Goal: Task Accomplishment & Management: Manage account settings

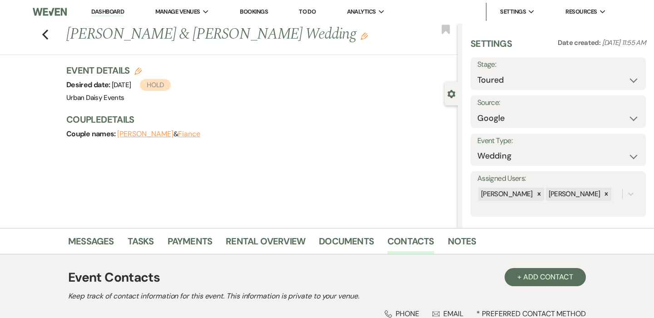
select select "5"
select select "6"
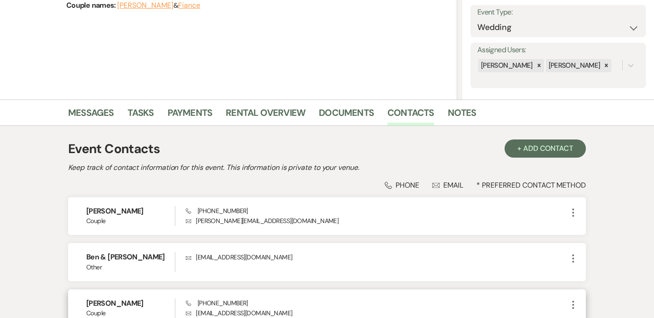
scroll to position [72, 0]
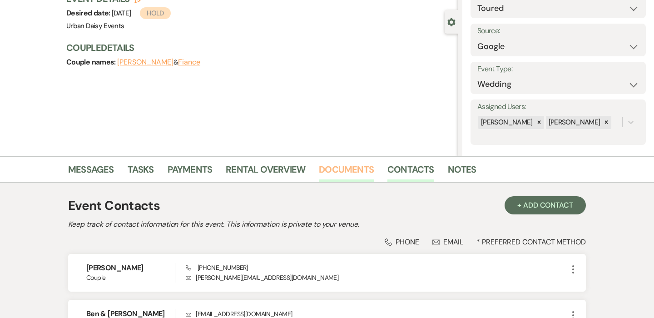
click at [334, 173] on link "Documents" at bounding box center [346, 172] width 55 height 20
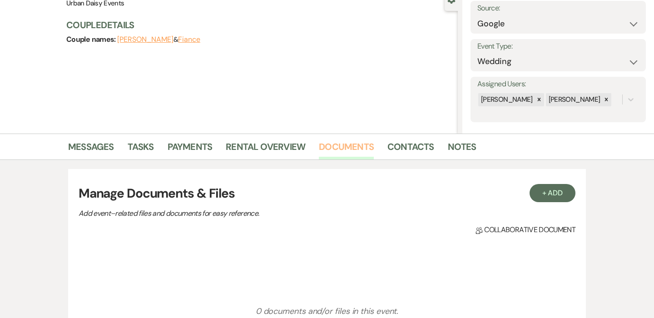
scroll to position [108, 0]
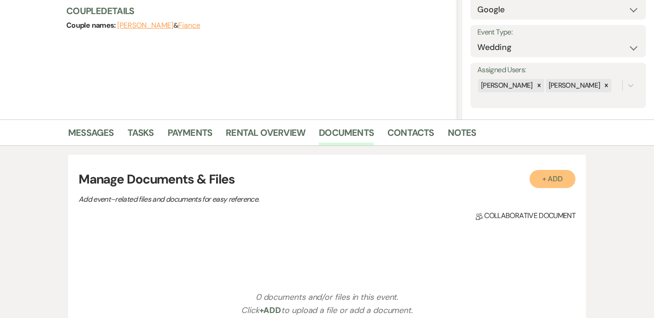
click at [560, 185] on button "+ Add" at bounding box center [552, 179] width 46 height 18
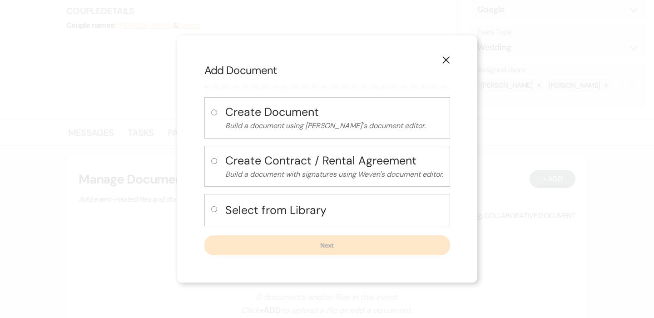
click at [214, 210] on input "radio" at bounding box center [214, 209] width 6 height 6
radio input "true"
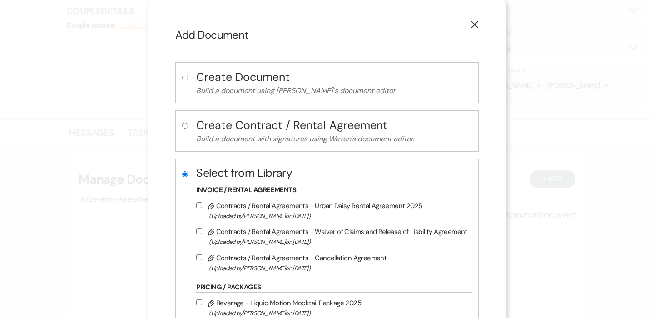
scroll to position [107, 0]
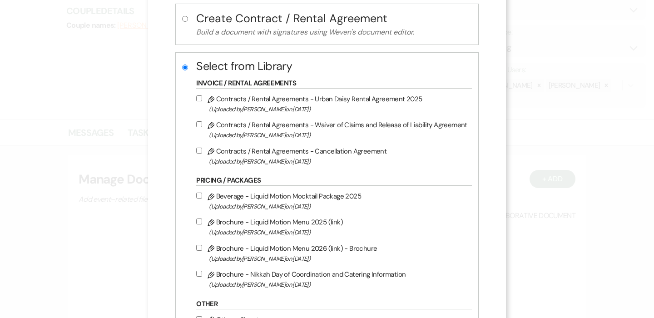
click at [201, 100] on input "Pencil Contracts / Rental Agreements - Urban Daisy Rental Agreement 2025 (Uploa…" at bounding box center [199, 98] width 6 height 6
checkbox input "true"
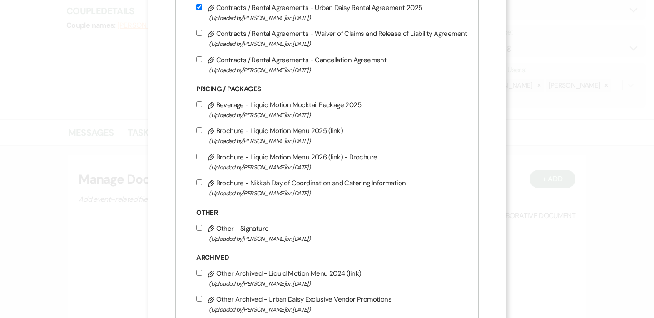
scroll to position [270, 0]
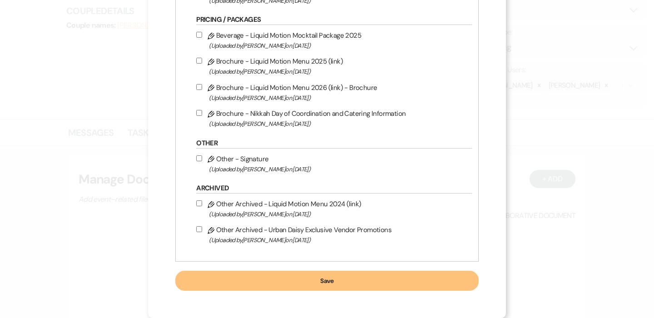
click at [300, 277] on button "Save" at bounding box center [326, 281] width 303 height 20
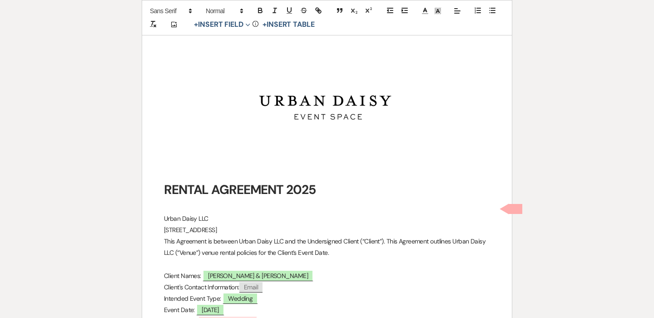
scroll to position [254, 0]
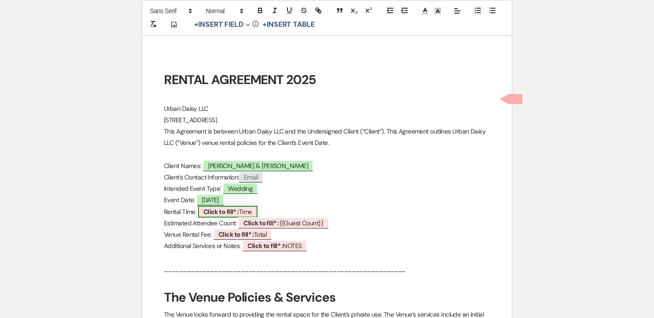
click at [246, 212] on span "Click to fill* : Time" at bounding box center [227, 212] width 59 height 12
select select "owner"
select select "Time"
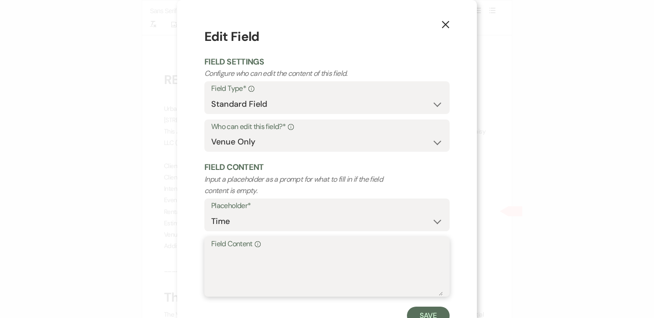
click at [274, 258] on textarea "Field Content Info" at bounding box center [327, 272] width 232 height 45
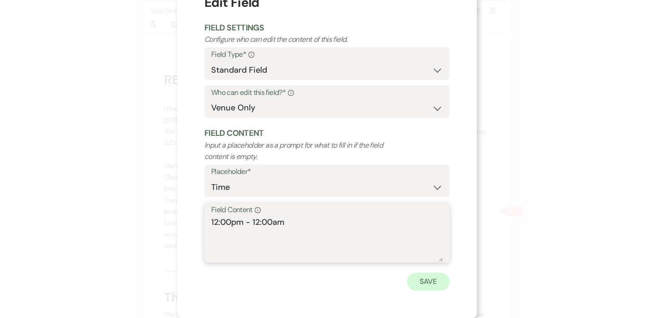
type textarea "12:00pm - 12:00am"
click at [438, 286] on button "Save" at bounding box center [428, 281] width 43 height 18
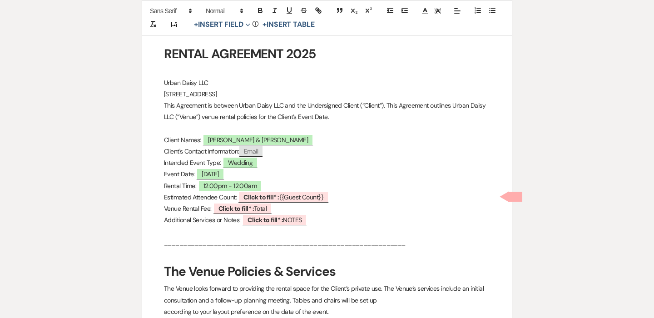
scroll to position [282, 0]
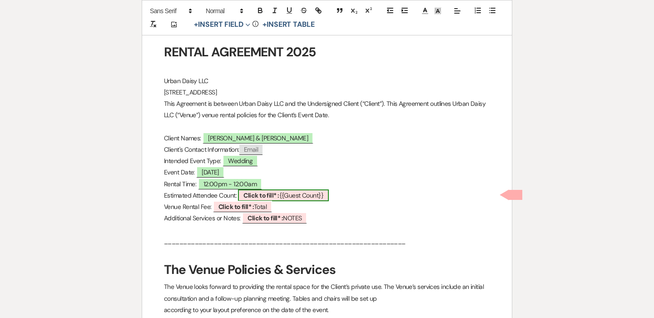
click at [295, 192] on span "Click to fill* : {{Guest Count}}" at bounding box center [283, 195] width 91 height 12
select select "smartCustomField"
select select "owner"
select select "{{guestCount}}"
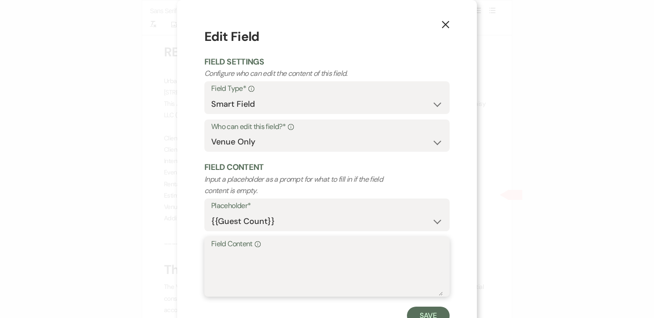
click at [302, 272] on textarea "Field Content Info" at bounding box center [327, 272] width 232 height 45
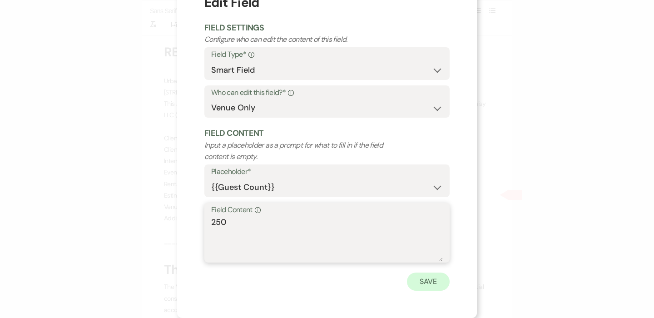
type textarea "250"
click at [430, 281] on button "Save" at bounding box center [428, 281] width 43 height 18
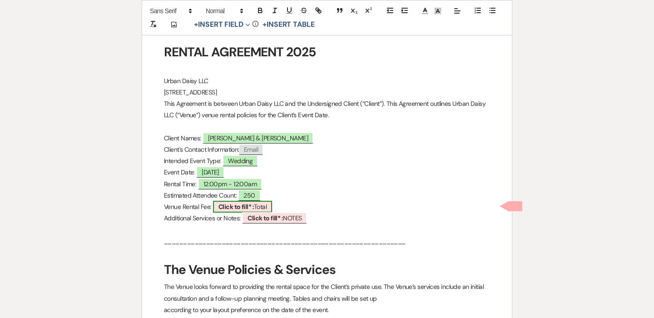
click at [259, 204] on span "Click to fill* : Total" at bounding box center [242, 207] width 59 height 12
select select "owner"
select select "Total"
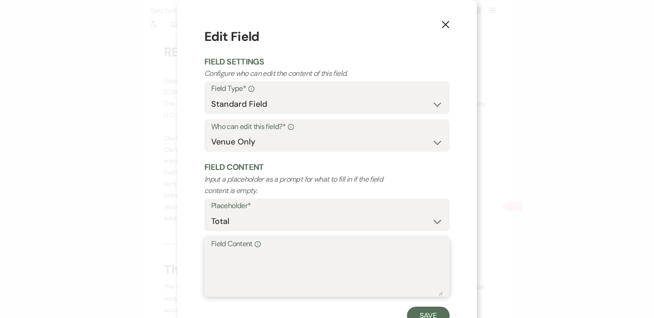
click at [269, 261] on textarea "Field Content Info" at bounding box center [327, 272] width 232 height 45
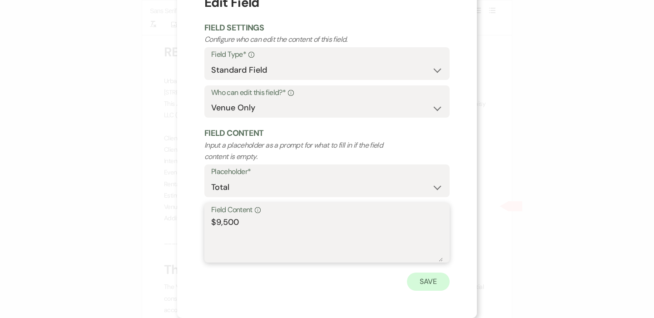
type textarea "$9,500"
click at [419, 277] on button "Save" at bounding box center [428, 281] width 43 height 18
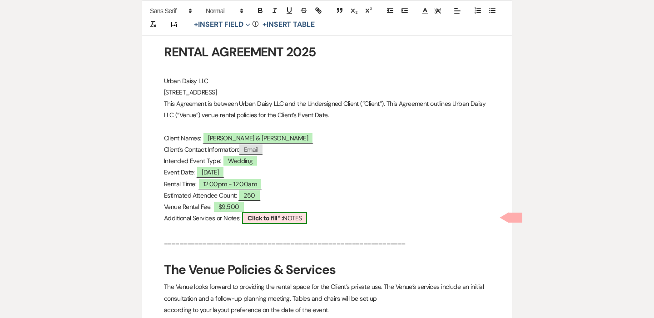
click at [277, 220] on b "Click to fill* :" at bounding box center [264, 218] width 35 height 8
select select "owner"
select select "custom_placeholder"
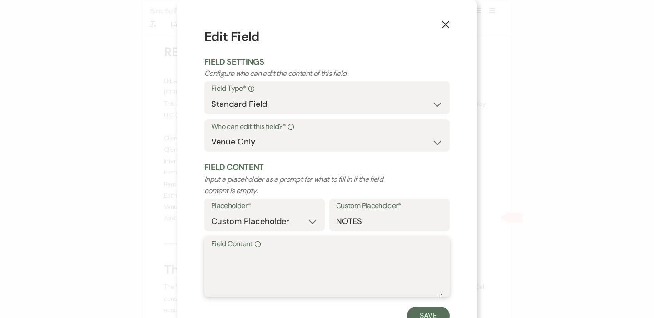
click at [279, 258] on textarea "Field Content Info" at bounding box center [327, 272] width 232 height 45
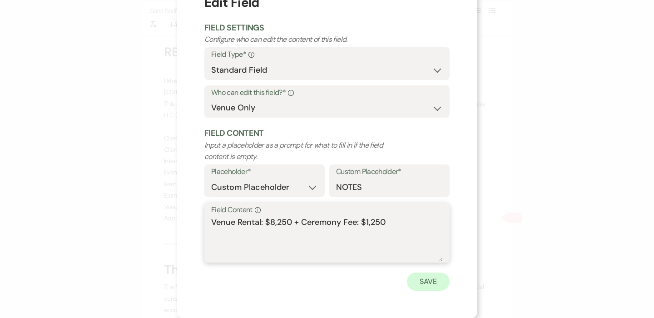
type textarea "Venue Rental: $8,250 + Ceremony Fee: $1,250"
click at [428, 286] on button "Save" at bounding box center [428, 281] width 43 height 18
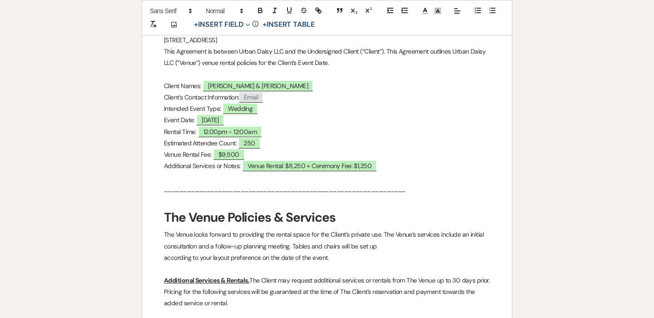
scroll to position [0, 0]
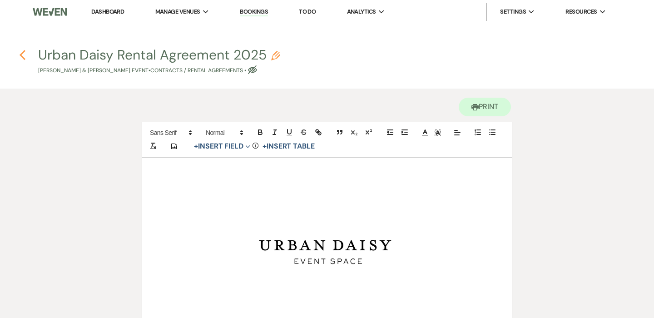
click at [24, 59] on use "button" at bounding box center [23, 55] width 6 height 10
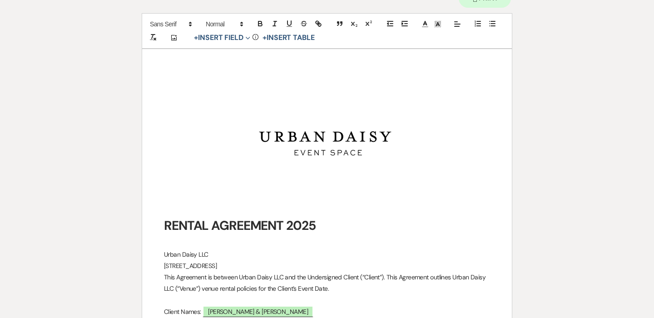
select select "5"
select select "6"
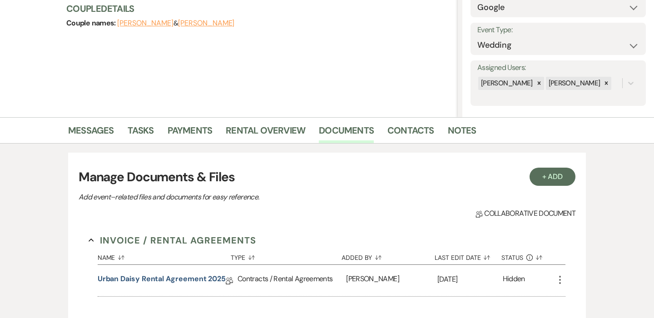
scroll to position [107, 0]
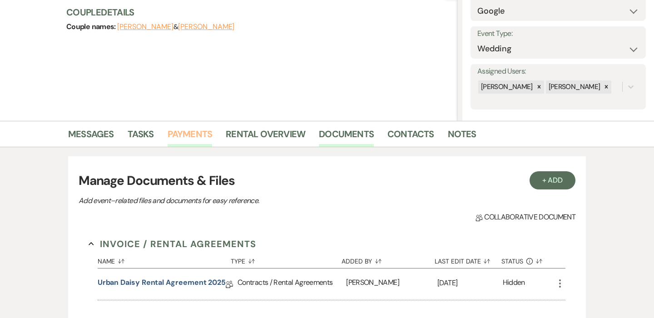
click at [186, 131] on link "Payments" at bounding box center [190, 137] width 45 height 20
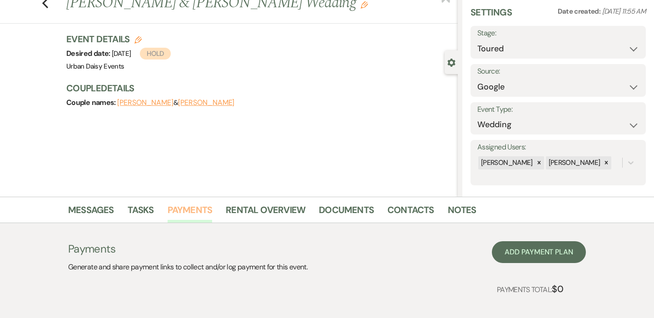
scroll to position [77, 0]
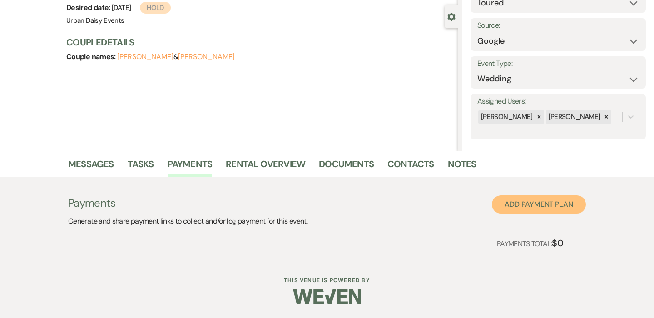
click at [525, 202] on button "Add Payment Plan" at bounding box center [539, 204] width 94 height 18
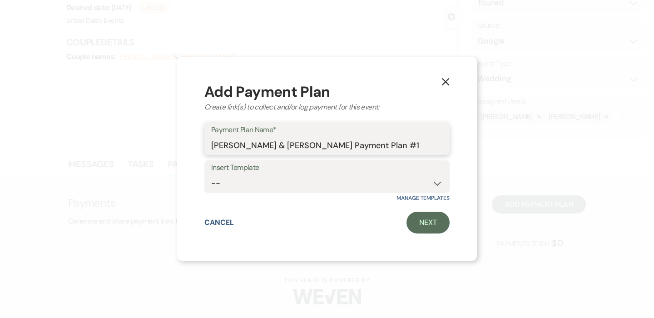
drag, startPoint x: 353, startPoint y: 146, endPoint x: 292, endPoint y: 146, distance: 60.8
click at [292, 146] on input "[PERSON_NAME] & [PERSON_NAME] Payment Plan #1" at bounding box center [327, 145] width 232 height 18
click at [263, 146] on input "[PERSON_NAME] & [PERSON_NAME]'s Payment Plan #1" at bounding box center [327, 145] width 232 height 18
drag, startPoint x: 336, startPoint y: 145, endPoint x: 265, endPoint y: 149, distance: 71.8
click at [265, 149] on input "[PERSON_NAME] & [PERSON_NAME]'s Payment Plan #1" at bounding box center [327, 145] width 232 height 18
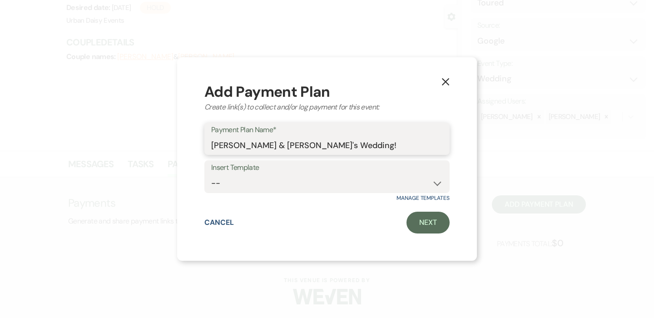
type input "[PERSON_NAME] & [PERSON_NAME]'s Wedding!"
click at [426, 222] on link "Next" at bounding box center [427, 223] width 43 height 22
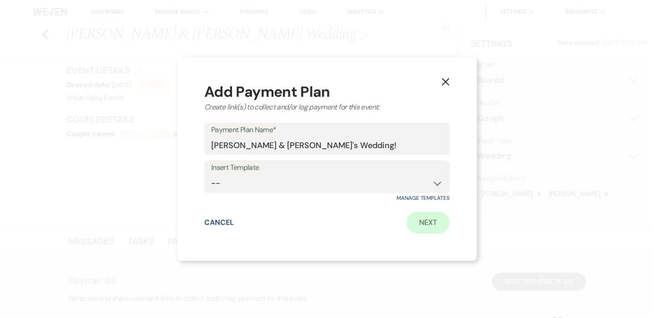
select select "2"
select select "percentage"
select select "false"
select select "client"
select select "weeks"
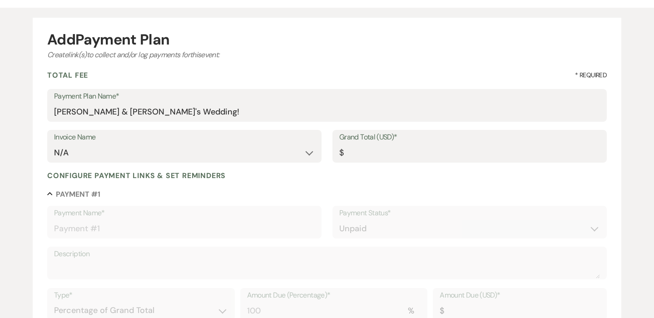
scroll to position [70, 0]
click at [378, 153] on input "Grand Total (USD)*" at bounding box center [469, 153] width 261 height 18
type input "9"
type input "9.00"
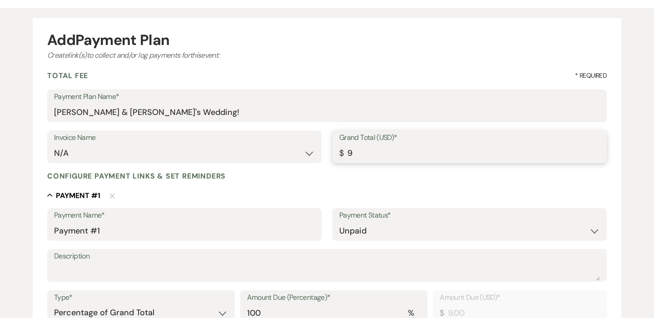
type input "95"
type input "95.00"
type input "950"
type input "950.00"
type input "9500"
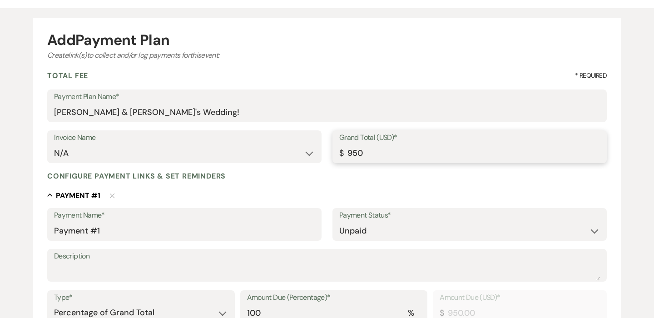
type input "9500.00"
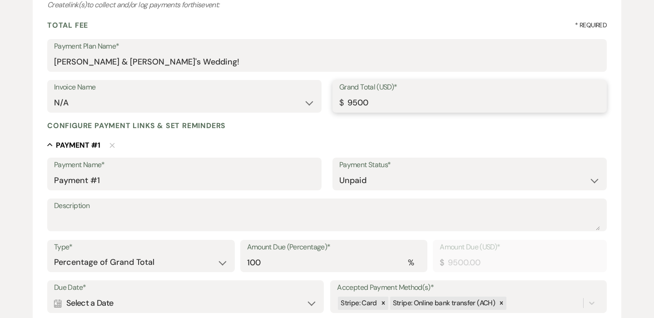
scroll to position [124, 0]
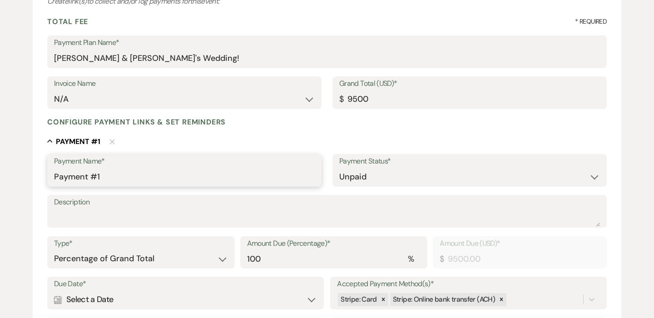
type input "9500.00"
drag, startPoint x: 187, startPoint y: 181, endPoint x: 0, endPoint y: 173, distance: 187.6
click at [0, 173] on div "Add Payment Plan Create link(s) to collect and/or log payments for this event: …" at bounding box center [327, 231] width 654 height 554
type input "First Payment"
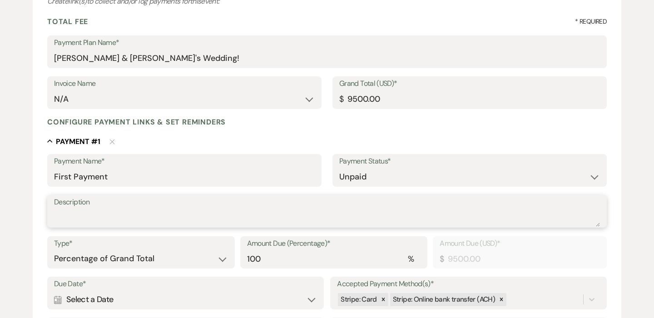
click at [64, 216] on textarea "Description" at bounding box center [327, 217] width 546 height 18
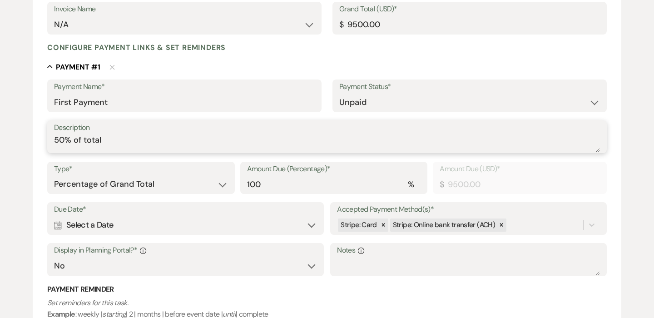
scroll to position [205, 0]
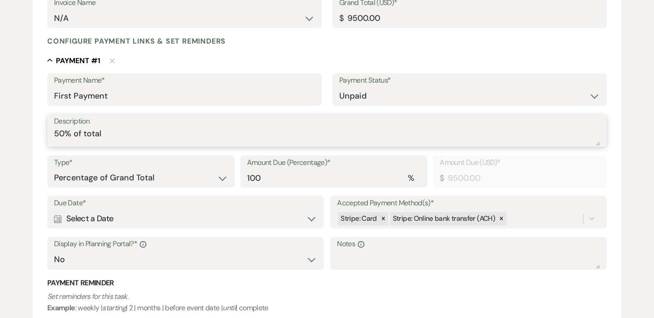
type textarea "50% of total"
drag, startPoint x: 296, startPoint y: 183, endPoint x: 192, endPoint y: 180, distance: 104.9
click at [192, 180] on div "Type* Dollar Amount Percentage of Grand Total Amount Due (Percentage)* % 100 Am…" at bounding box center [326, 175] width 559 height 41
type input "0.00"
type input "5"
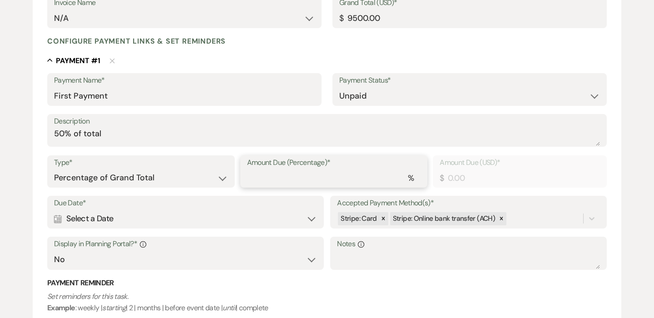
type input "475.00"
type input "50"
type input "4750.00"
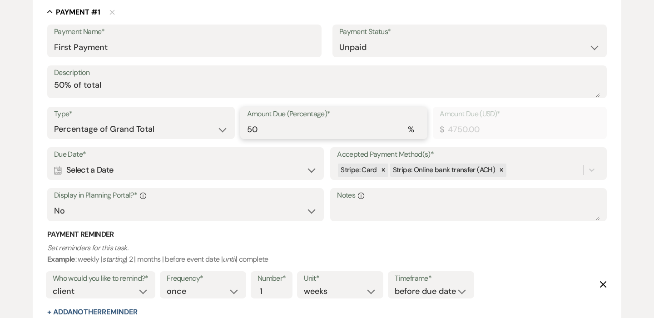
scroll to position [253, 0]
type input "50"
click at [248, 179] on div "Calendar Select a Date Expand" at bounding box center [185, 171] width 263 height 18
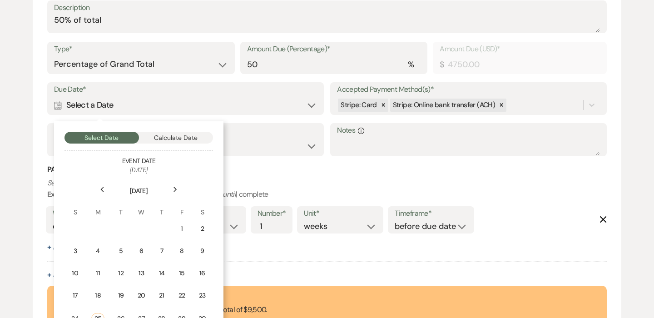
scroll to position [338, 0]
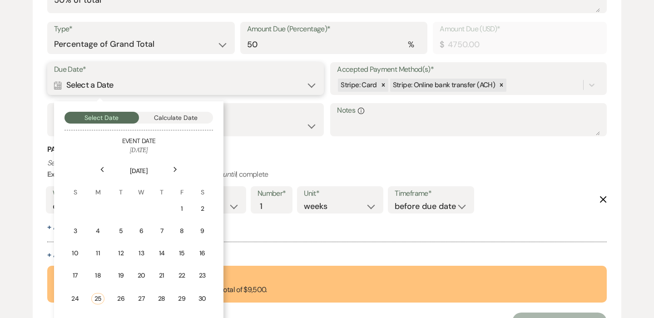
click at [196, 119] on button "Calculate Date" at bounding box center [176, 118] width 74 height 12
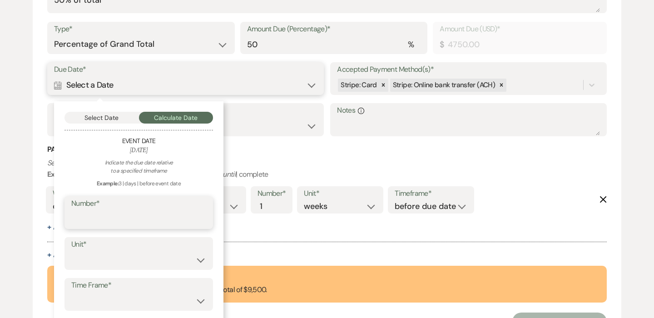
click at [158, 214] on input "Number*" at bounding box center [138, 219] width 135 height 18
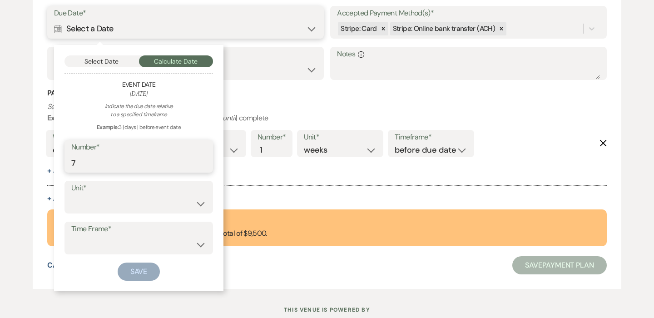
scroll to position [397, 0]
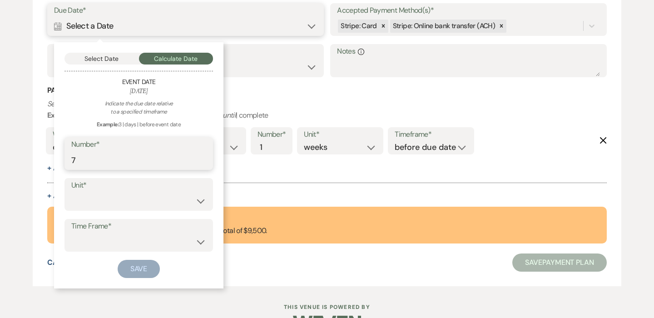
type input "7"
click at [112, 199] on select "days weeks months" at bounding box center [138, 201] width 135 height 18
select select "day"
click at [133, 240] on select "before event date after event date after [DATE] date" at bounding box center [138, 242] width 135 height 18
select select "afterTodaysDate"
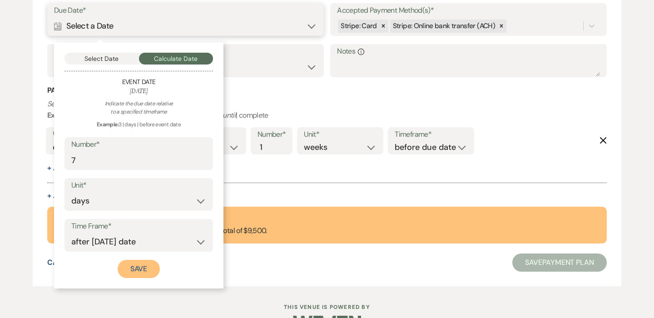
click at [135, 269] on button "Save" at bounding box center [139, 269] width 43 height 18
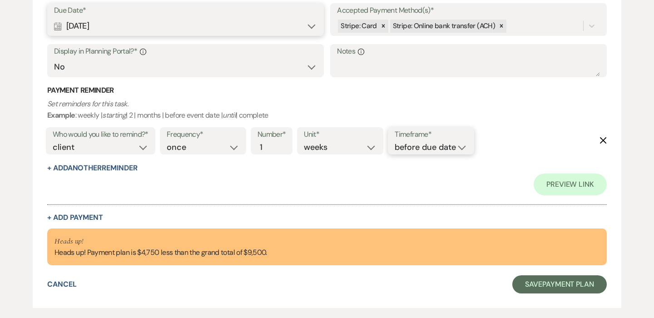
click at [426, 145] on select "before due date after due date on due date on custom date" at bounding box center [431, 147] width 73 height 12
select select "onDueDate"
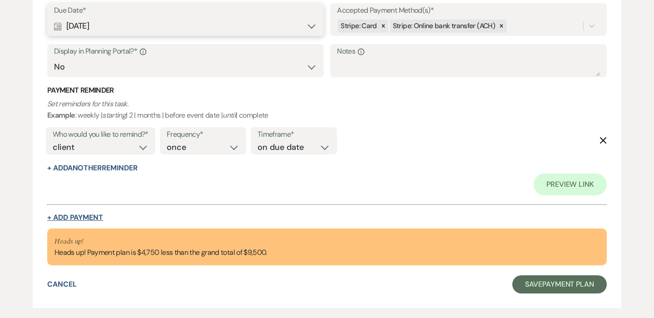
click at [62, 220] on button "+ Add Payment" at bounding box center [75, 217] width 56 height 7
select select "2"
select select "percentage"
select select "false"
select select "client"
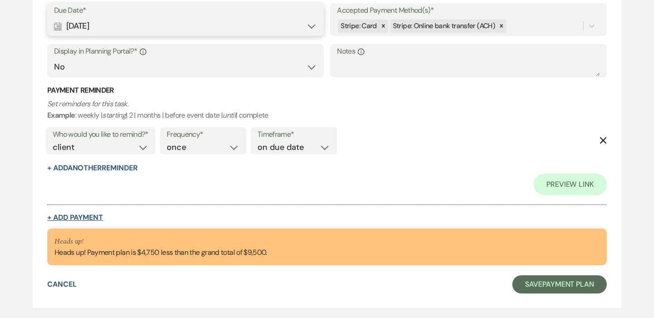
select select "weeks"
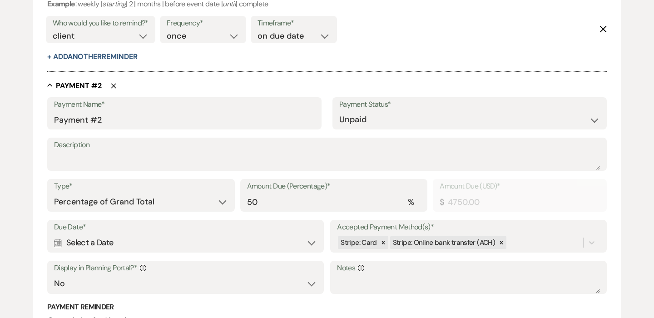
scroll to position [506, 0]
drag, startPoint x: 142, startPoint y: 122, endPoint x: 0, endPoint y: 121, distance: 141.6
click at [0, 121] on div "Add Payment Plan Create link(s) to collect and/or log payments for this event: …" at bounding box center [327, 11] width 654 height 879
type input "Final Payment"
click at [73, 172] on div "Payment Name* Final Payment Payment Status* Paid Unpaid Description Type* Dolla…" at bounding box center [326, 244] width 559 height 293
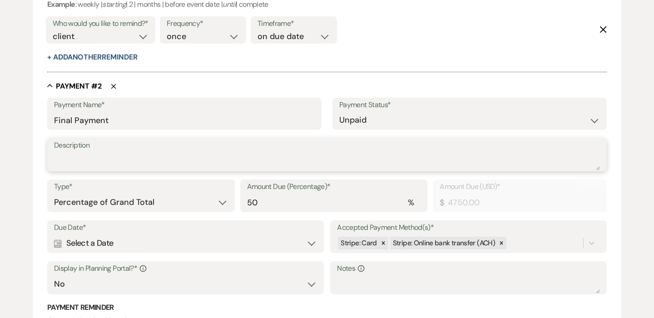
click at [79, 162] on textarea "Description" at bounding box center [327, 161] width 546 height 18
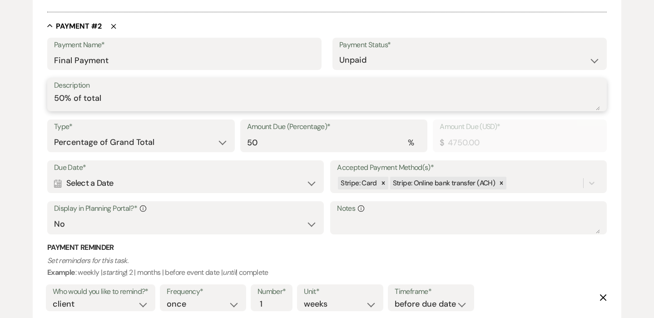
scroll to position [588, 0]
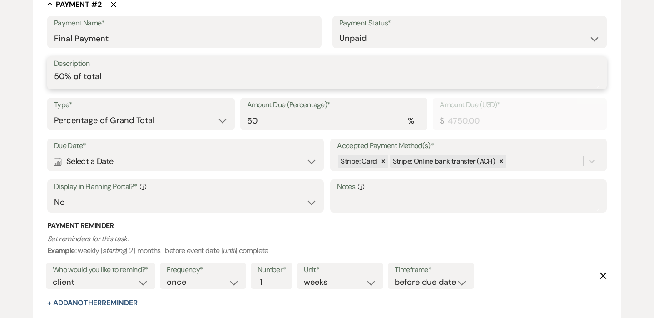
type textarea "50% of total"
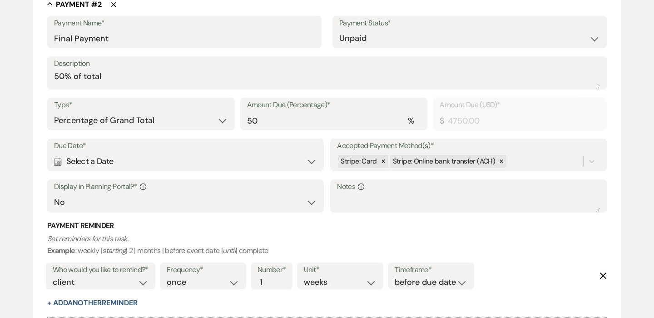
click at [142, 161] on div "Calendar Select a Date Expand" at bounding box center [185, 162] width 263 height 18
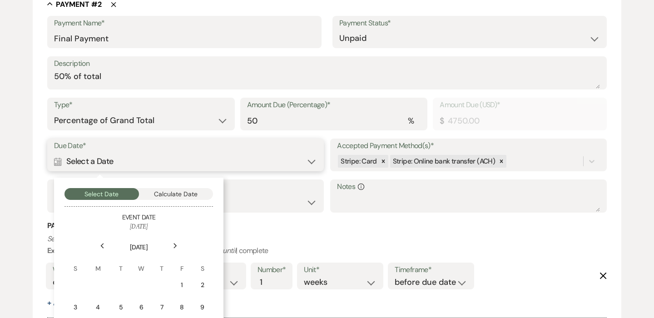
click at [165, 191] on button "Calculate Date" at bounding box center [176, 194] width 74 height 12
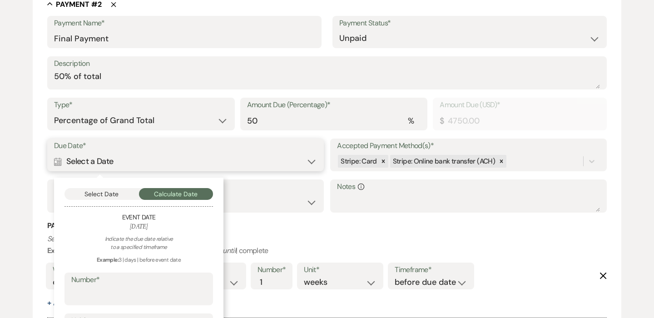
scroll to position [672, 0]
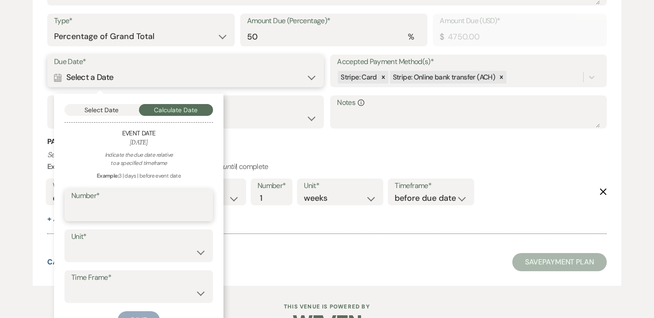
click at [132, 217] on input "Number*" at bounding box center [138, 211] width 135 height 18
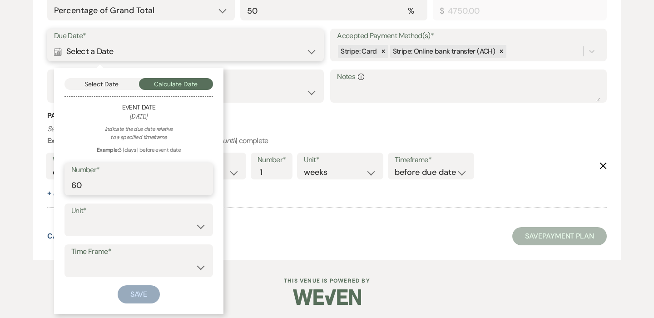
type input "60"
click at [140, 224] on select "days weeks months" at bounding box center [138, 226] width 135 height 18
select select "day"
click at [180, 263] on select "before event date after event date after [DATE] date" at bounding box center [138, 267] width 135 height 18
select select "beforeEventDate"
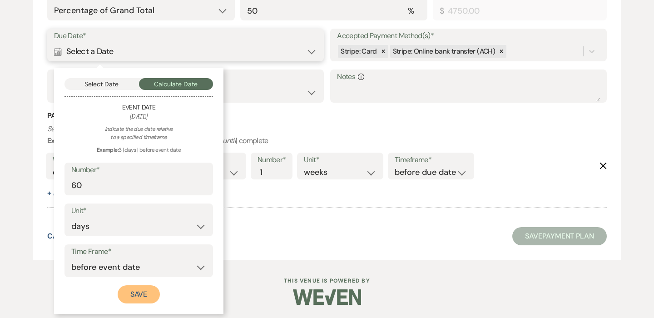
click at [139, 296] on button "Save" at bounding box center [139, 294] width 43 height 18
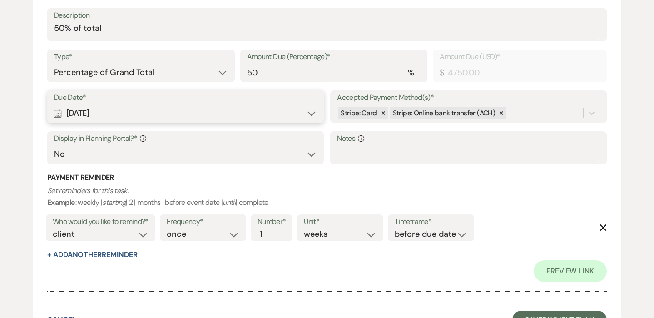
scroll to position [659, 0]
click at [190, 166] on div "Due Date* Calendar [DATE] Expand Accepted Payment Method(s)* Stripe: Card Strip…" at bounding box center [326, 130] width 559 height 82
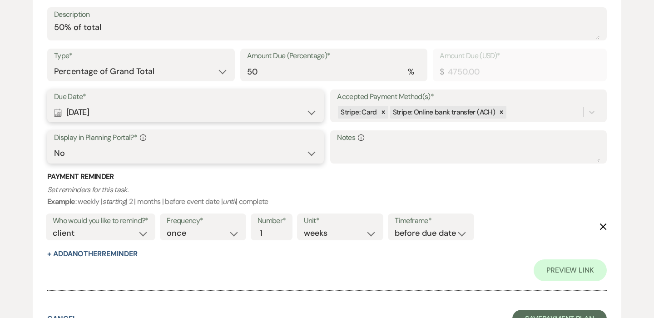
click at [186, 148] on select "Yes No" at bounding box center [185, 153] width 263 height 18
select select "true"
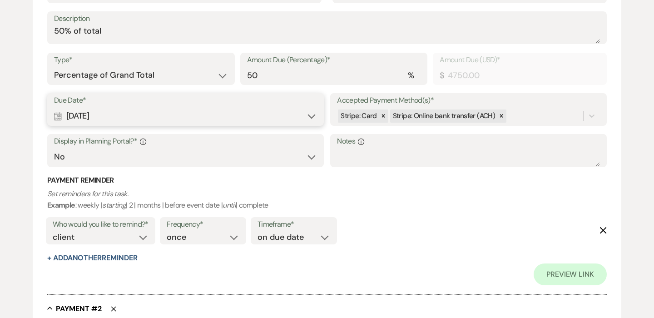
scroll to position [300, 0]
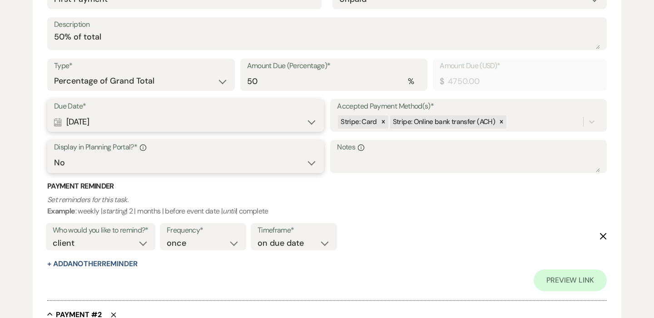
click at [178, 160] on select "Yes No" at bounding box center [185, 163] width 263 height 18
select select "true"
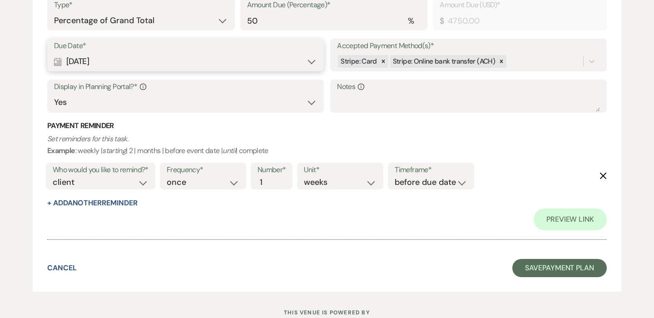
scroll to position [710, 0]
click at [129, 202] on button "+ Add Another Reminder" at bounding box center [92, 202] width 90 height 7
select select "client"
select select "days"
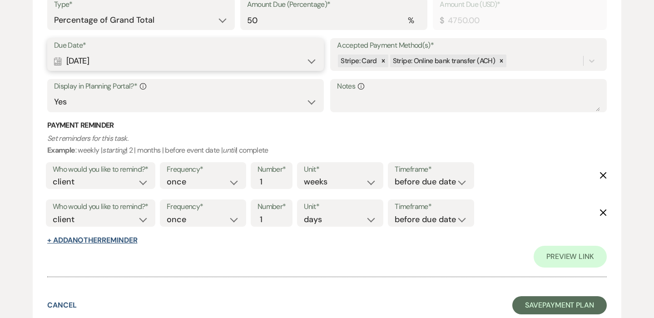
click at [131, 242] on button "+ Add Another Reminder" at bounding box center [92, 240] width 90 height 7
select select "client"
select select "days"
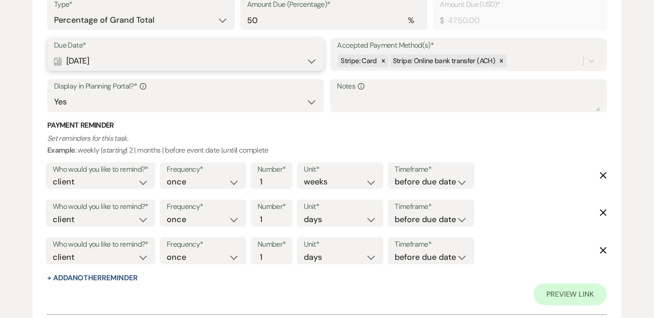
click at [353, 168] on label "Unit*" at bounding box center [340, 169] width 73 height 13
click at [352, 176] on select "days weeks months" at bounding box center [340, 182] width 73 height 12
select select "months"
click at [348, 218] on select "days weeks months" at bounding box center [340, 219] width 73 height 12
select select "weeks"
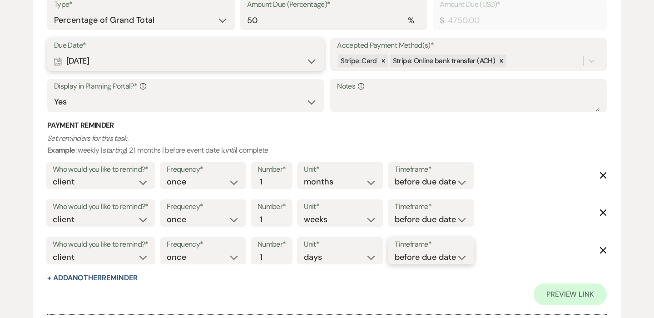
click at [419, 259] on select "before due date after due date on due date on custom date" at bounding box center [431, 257] width 73 height 12
select select "onDueDate"
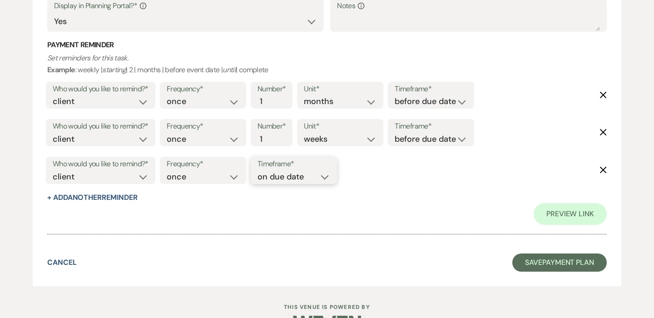
scroll to position [812, 0]
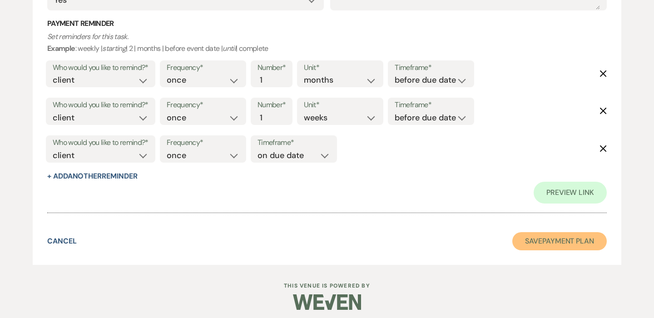
click at [549, 244] on button "Save Payment Plan" at bounding box center [559, 241] width 94 height 18
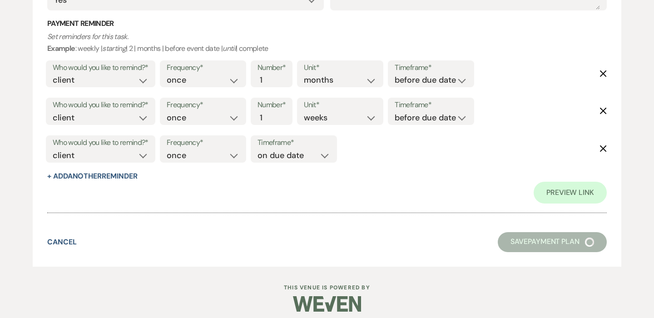
select select "5"
select select "6"
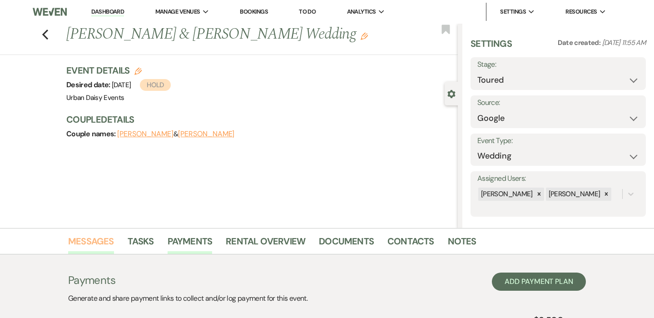
click at [106, 242] on link "Messages" at bounding box center [91, 244] width 46 height 20
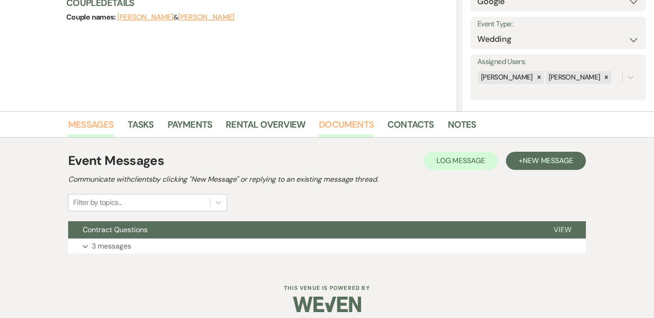
scroll to position [124, 0]
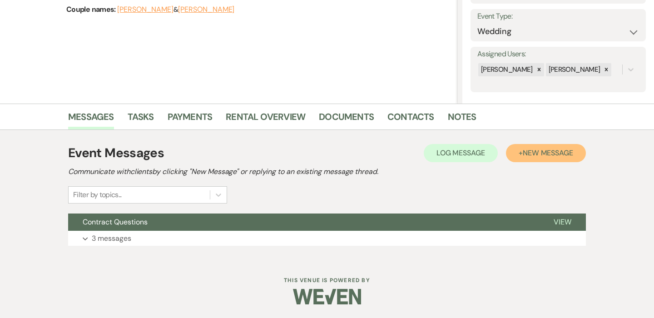
click at [538, 159] on button "+ New Message" at bounding box center [546, 153] width 80 height 18
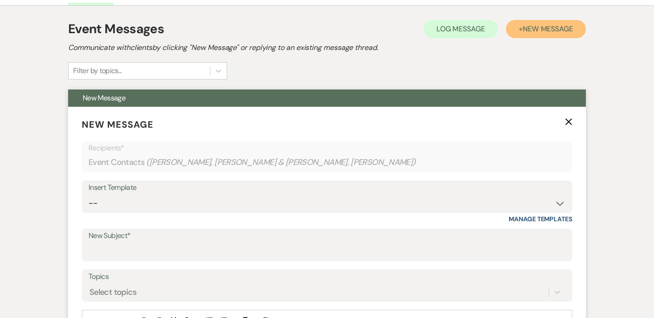
scroll to position [266, 0]
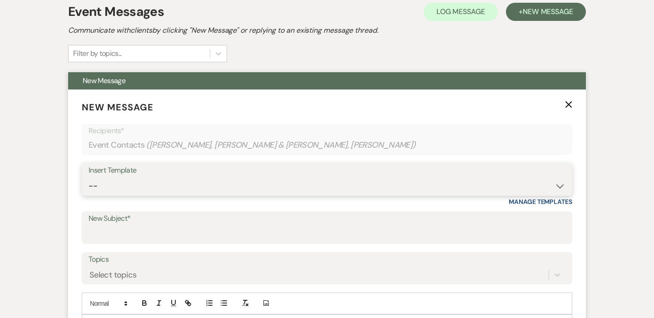
click at [168, 182] on select "-- Payment Past Due Rental Agreement and First Payment Urban Daisy Initial Resp…" at bounding box center [327, 186] width 477 height 18
select select "1242"
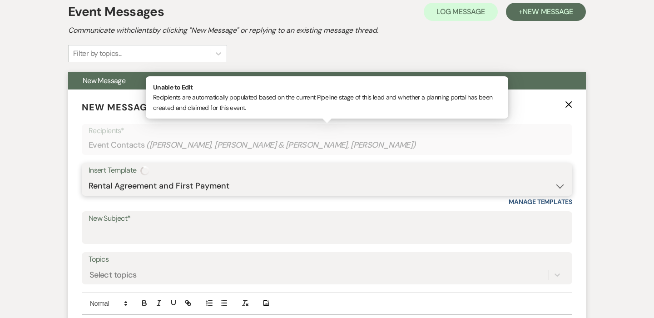
type input "Urban Daisy Rental Agreement and Invoice"
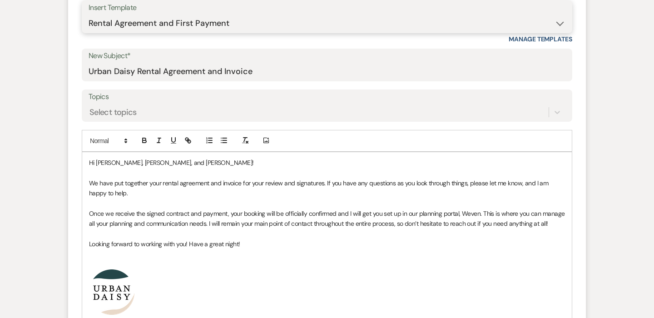
scroll to position [484, 0]
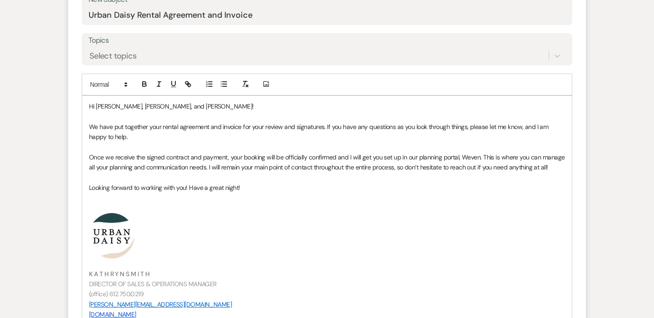
click at [129, 108] on p "Hi [PERSON_NAME], [PERSON_NAME], and [PERSON_NAME]!" at bounding box center [327, 106] width 476 height 10
click at [148, 105] on p "Hi [PERSON_NAME] and [PERSON_NAME]!" at bounding box center [327, 106] width 476 height 10
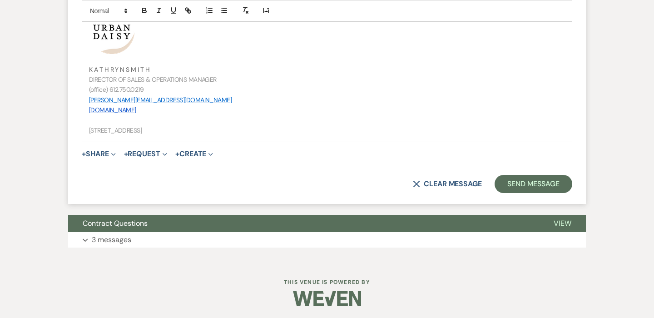
scroll to position [690, 0]
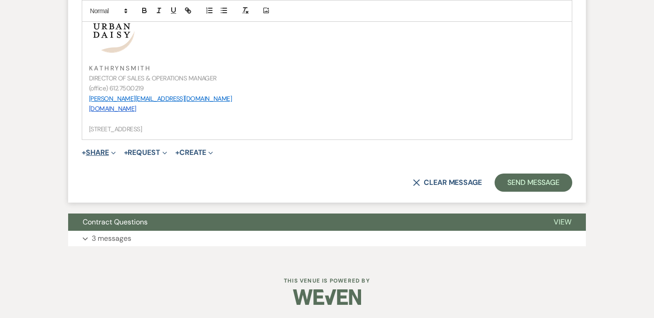
click at [104, 152] on button "+ Share Expand" at bounding box center [99, 152] width 34 height 7
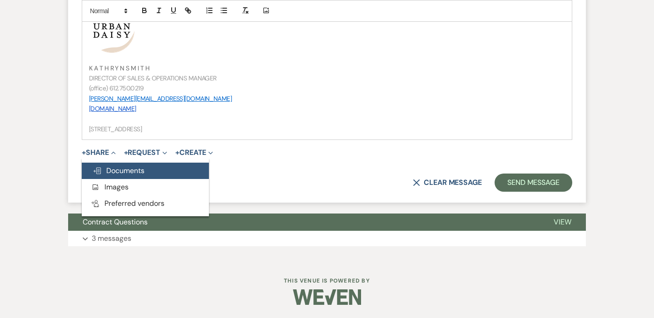
click at [104, 175] on span "Doc Upload Documents" at bounding box center [119, 171] width 52 height 10
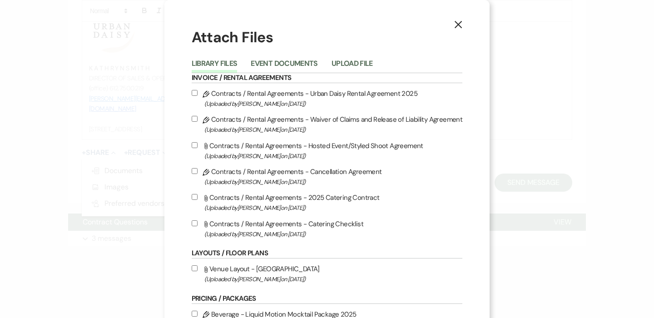
click at [279, 64] on button "Event Documents" at bounding box center [284, 66] width 67 height 13
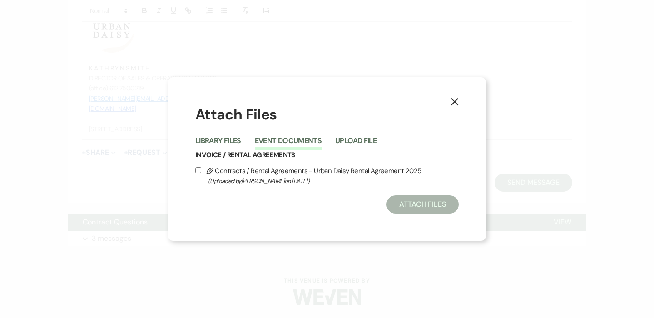
click at [196, 170] on input "Pencil Contracts / Rental Agreements - Urban Daisy Rental Agreement 2025 (Uploa…" at bounding box center [198, 170] width 6 height 6
checkbox input "true"
click at [409, 200] on button "Attach Files" at bounding box center [422, 204] width 72 height 18
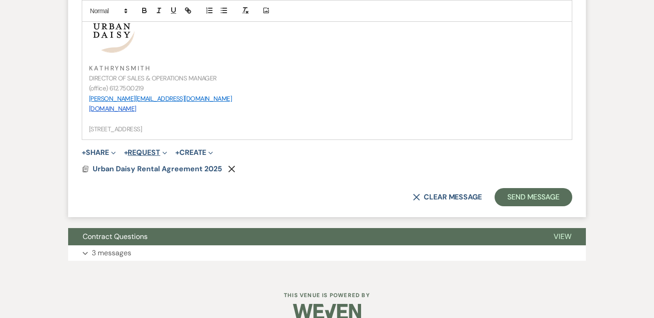
click at [164, 150] on span "Expand" at bounding box center [163, 153] width 7 height 10
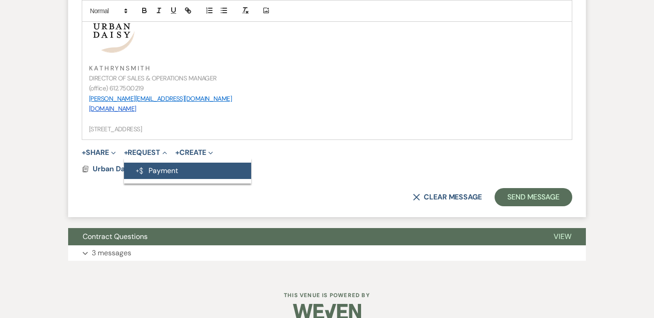
click at [166, 164] on button "Generate Payment Payment" at bounding box center [187, 171] width 127 height 16
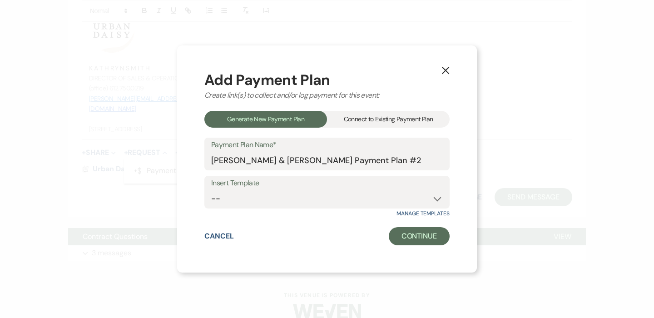
click at [360, 119] on div "Connect to Existing Payment Plan" at bounding box center [388, 119] width 123 height 17
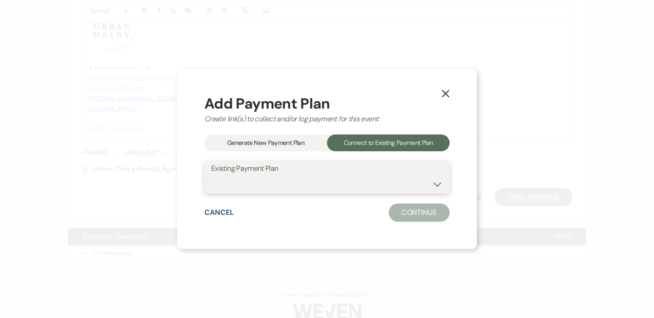
click at [317, 188] on select "[PERSON_NAME] & [PERSON_NAME]'s Wedding!" at bounding box center [327, 184] width 232 height 18
select select "24955"
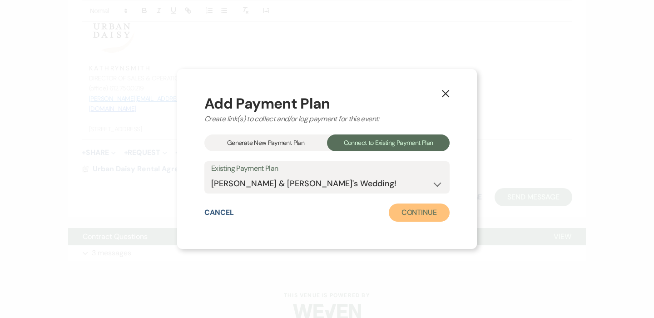
click at [419, 217] on button "Continue" at bounding box center [419, 212] width 61 height 18
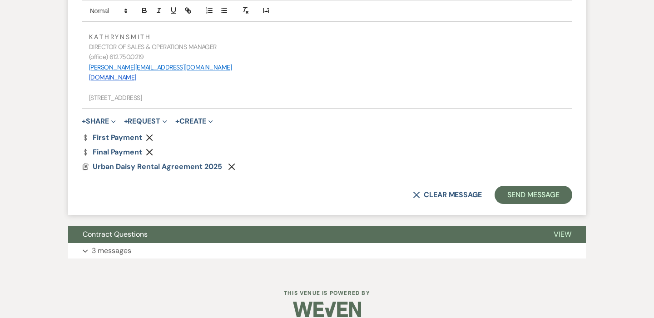
scroll to position [734, 0]
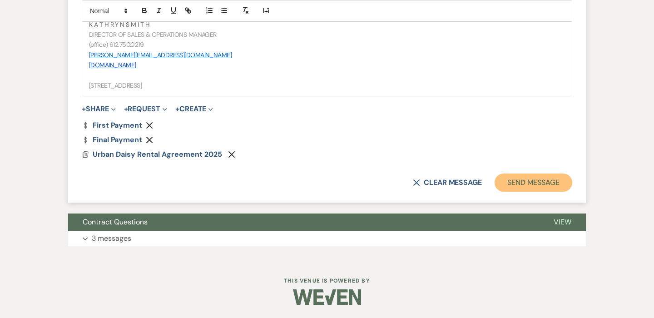
click at [544, 181] on button "Send Message" at bounding box center [533, 182] width 78 height 18
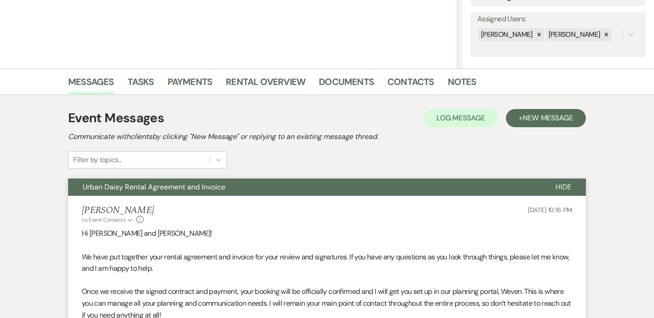
scroll to position [0, 0]
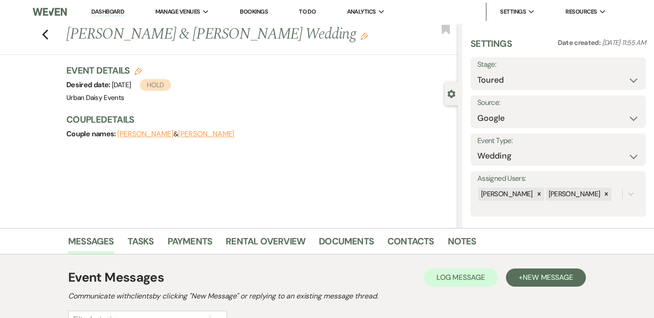
select select "5"
select select "6"
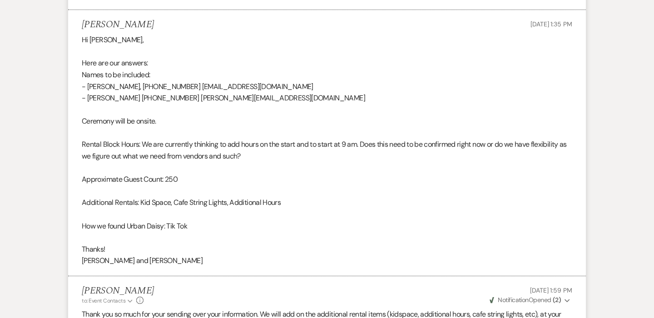
scroll to position [794, 0]
